Goal: Task Accomplishment & Management: Complete application form

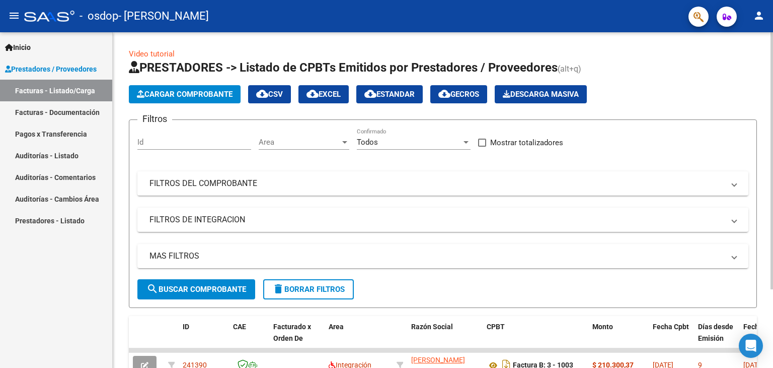
scroll to position [103, 0]
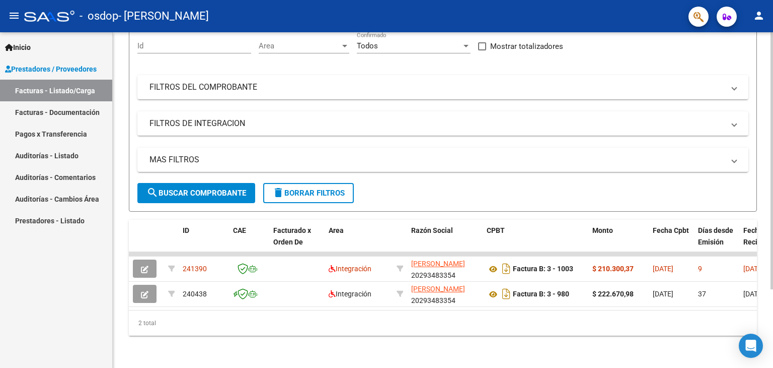
click at [773, 328] on div at bounding box center [772, 199] width 3 height 335
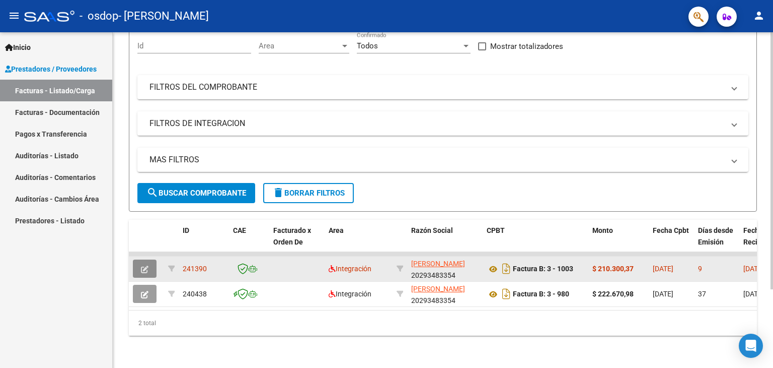
click at [140, 259] on button "button" at bounding box center [145, 268] width 24 height 18
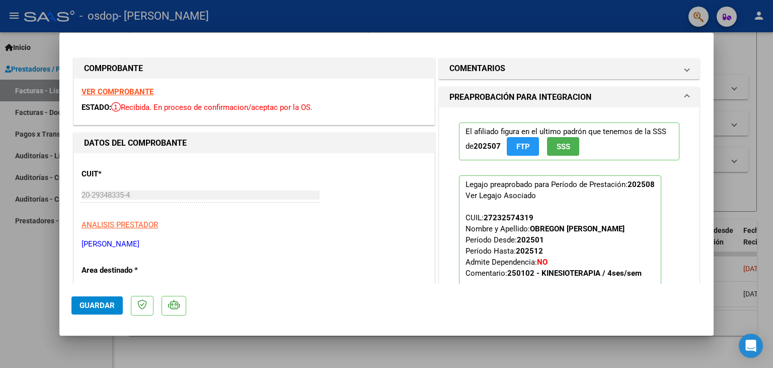
click at [749, 43] on div at bounding box center [386, 184] width 773 height 368
type input "$ 0,00"
